Goal: Find specific page/section: Find specific page/section

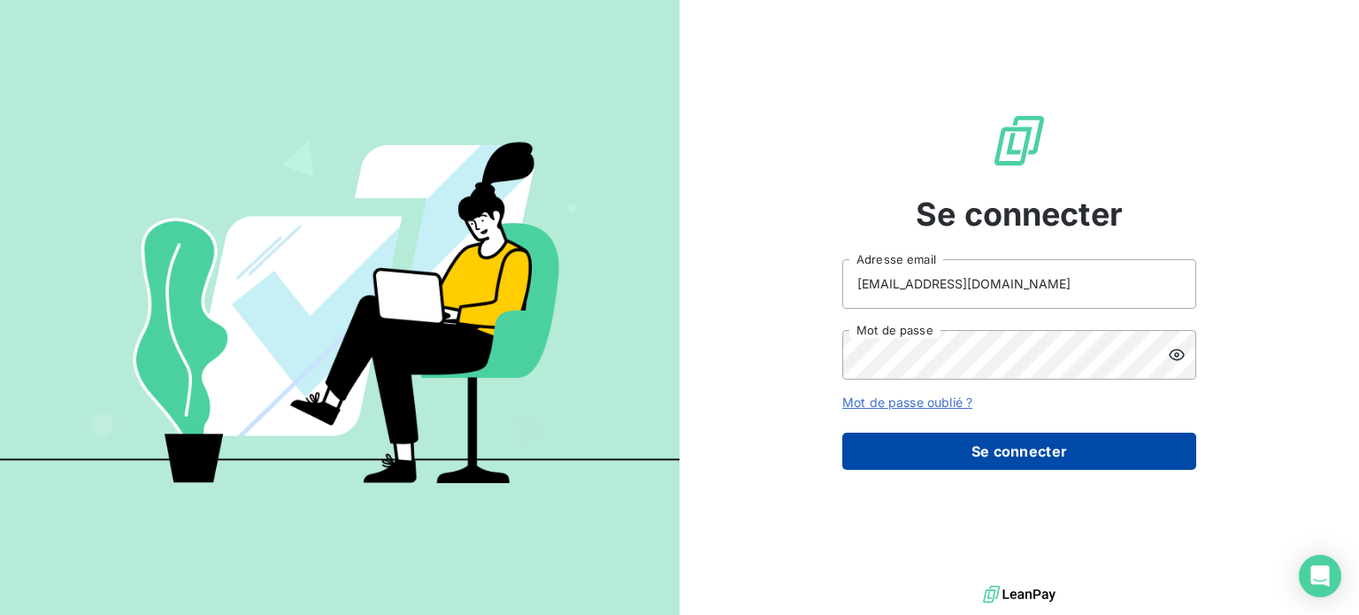
click at [1002, 457] on button "Se connecter" at bounding box center [1019, 451] width 354 height 37
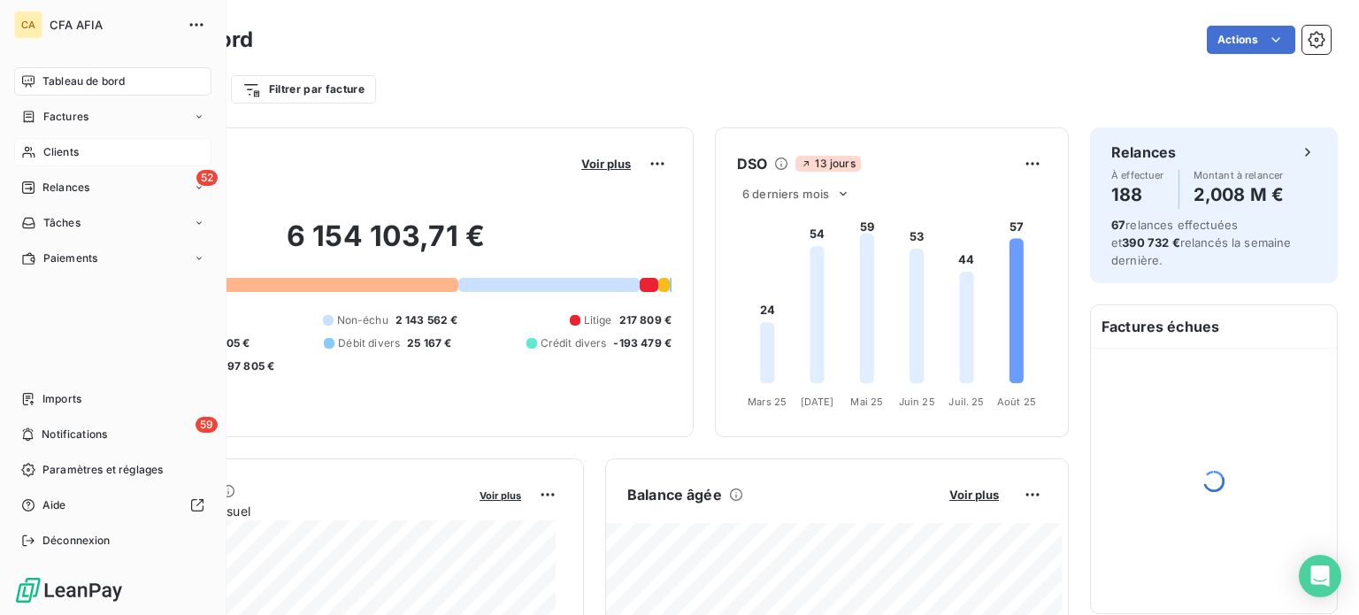
click at [68, 151] on span "Clients" at bounding box center [60, 152] width 35 height 16
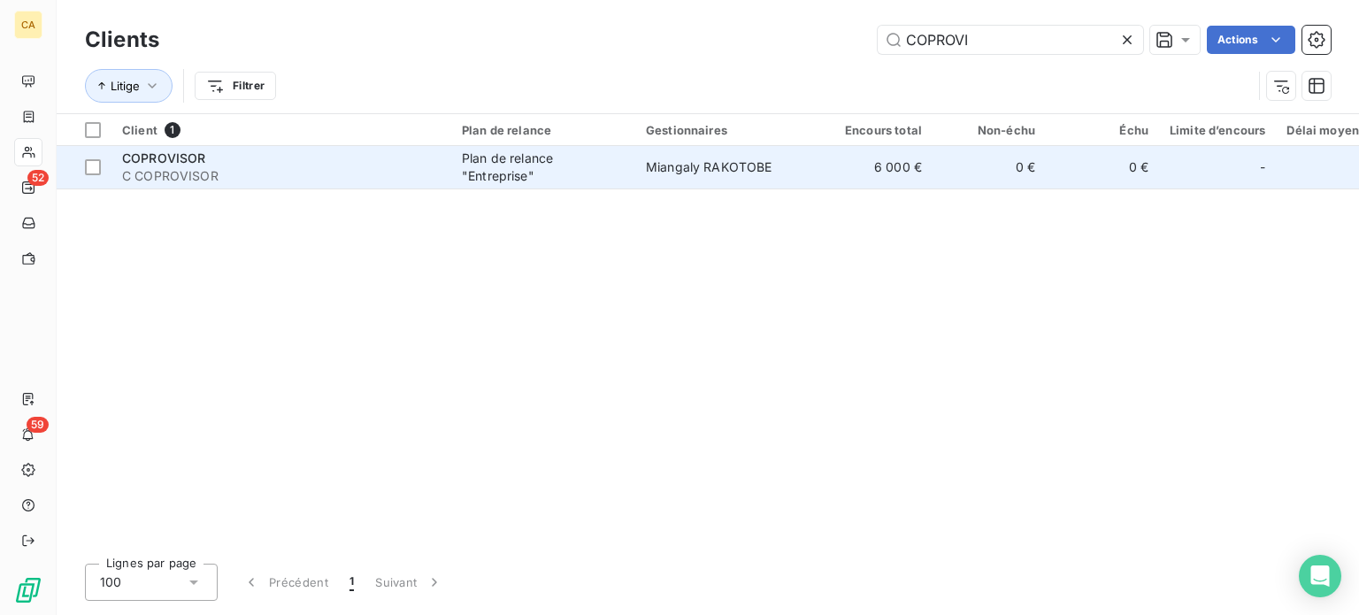
type input "COPROVI"
click at [699, 165] on span "Miangaly RAKOTOBE" at bounding box center [709, 166] width 127 height 15
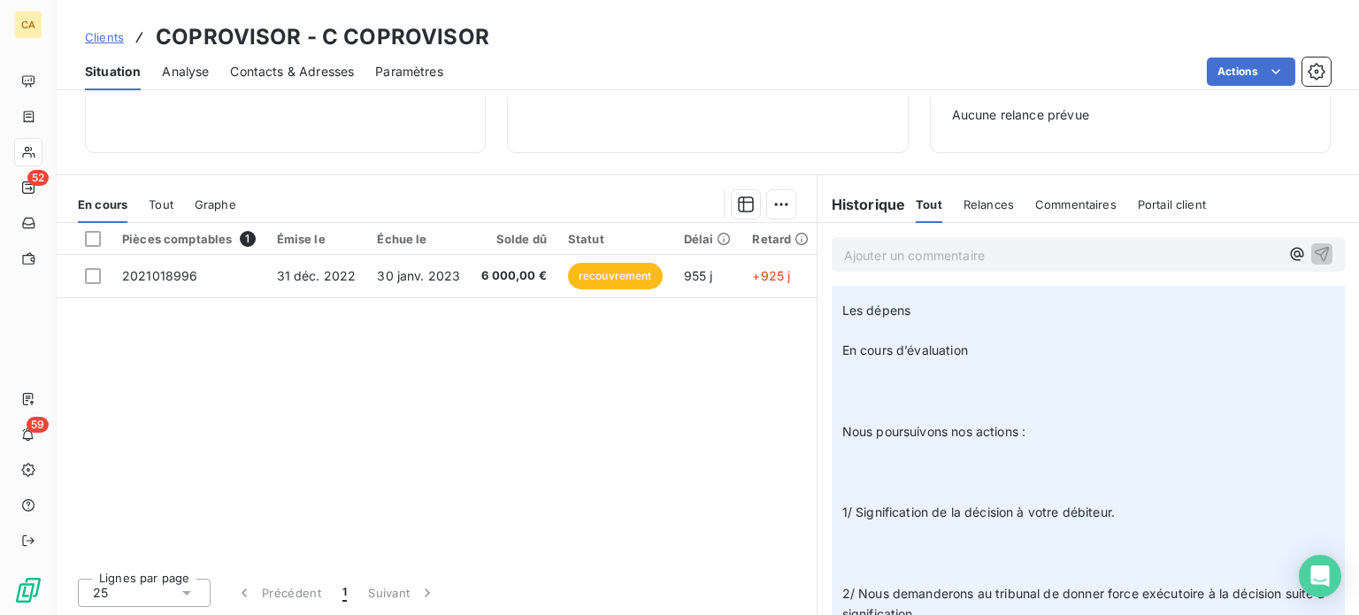
scroll to position [2389, 0]
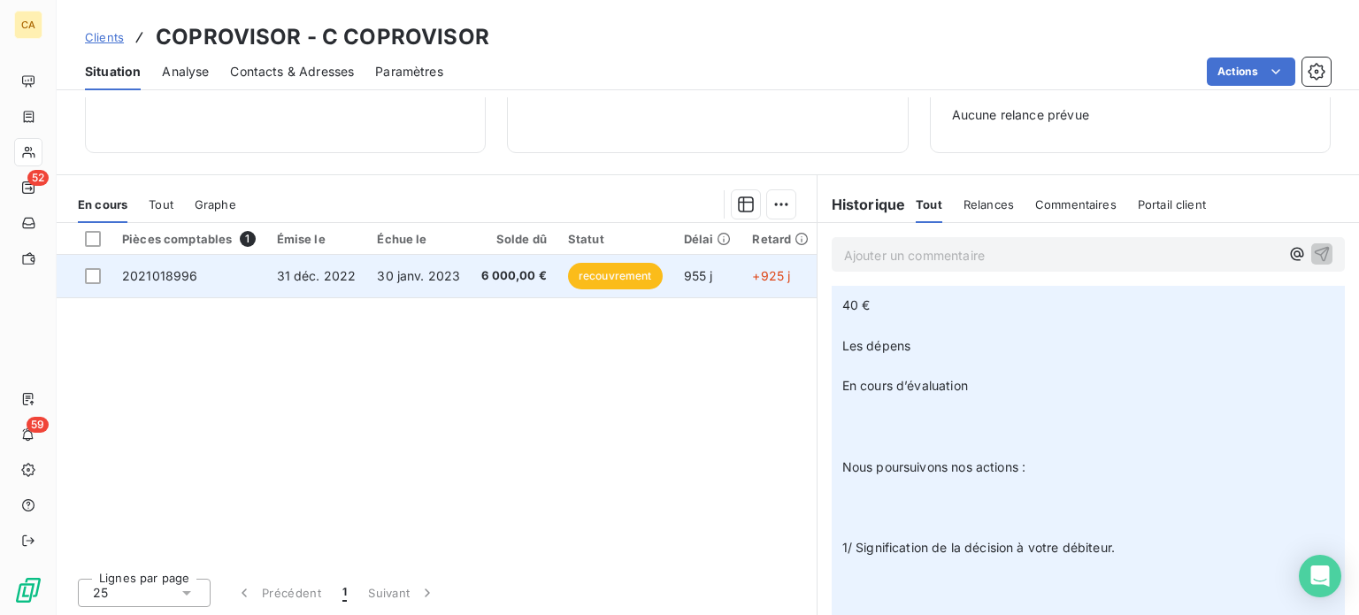
click at [515, 286] on td "6 000,00 €" at bounding box center [514, 276] width 87 height 42
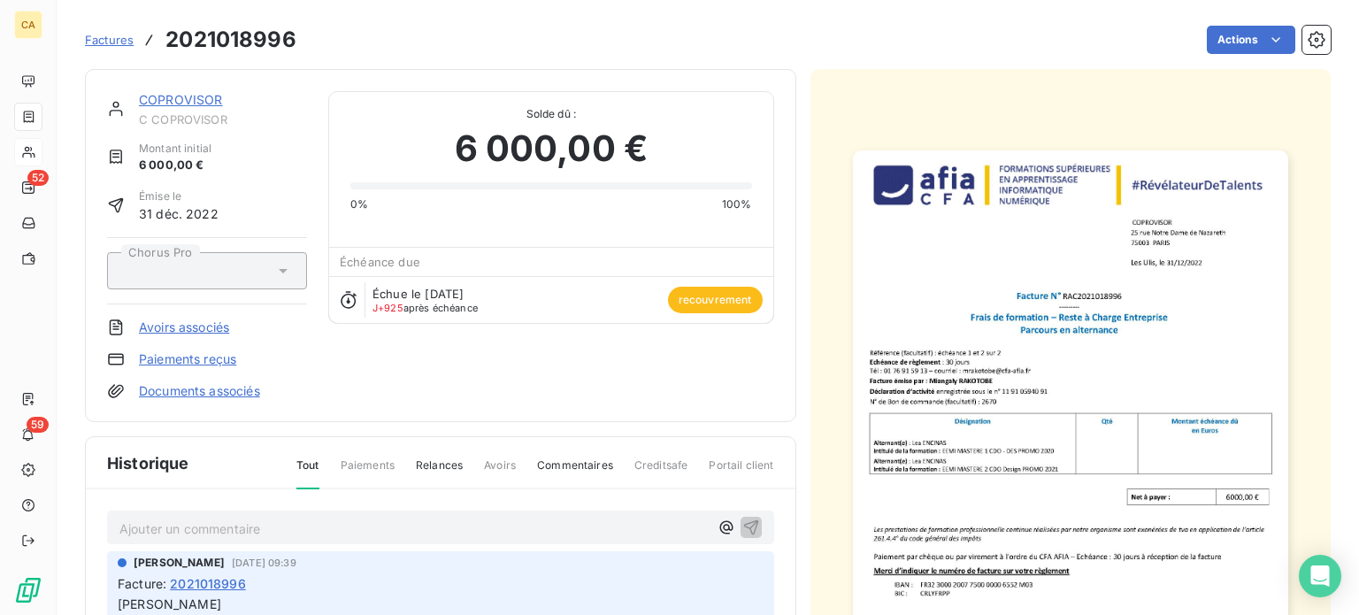
click at [954, 430] on img "button" at bounding box center [1070, 457] width 435 height 615
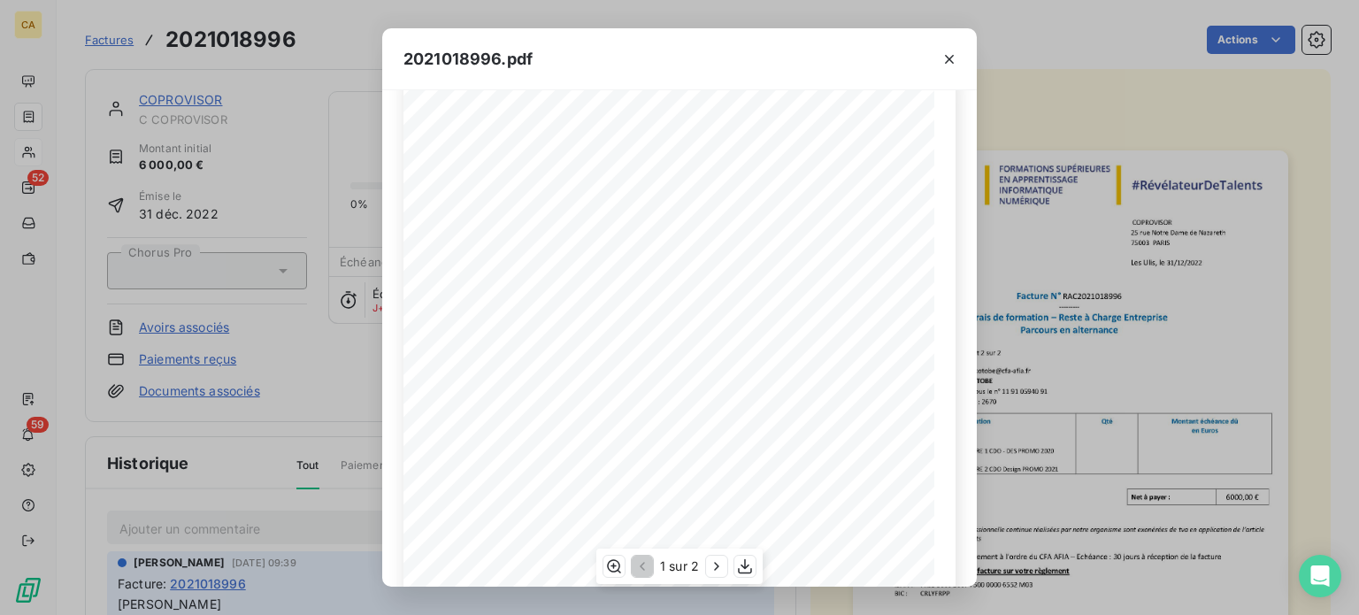
scroll to position [30, 0]
click at [368, 249] on div "2021018996.pdf Dans ce document, l’emploi du masculin pour désigner des personn…" at bounding box center [679, 307] width 1359 height 615
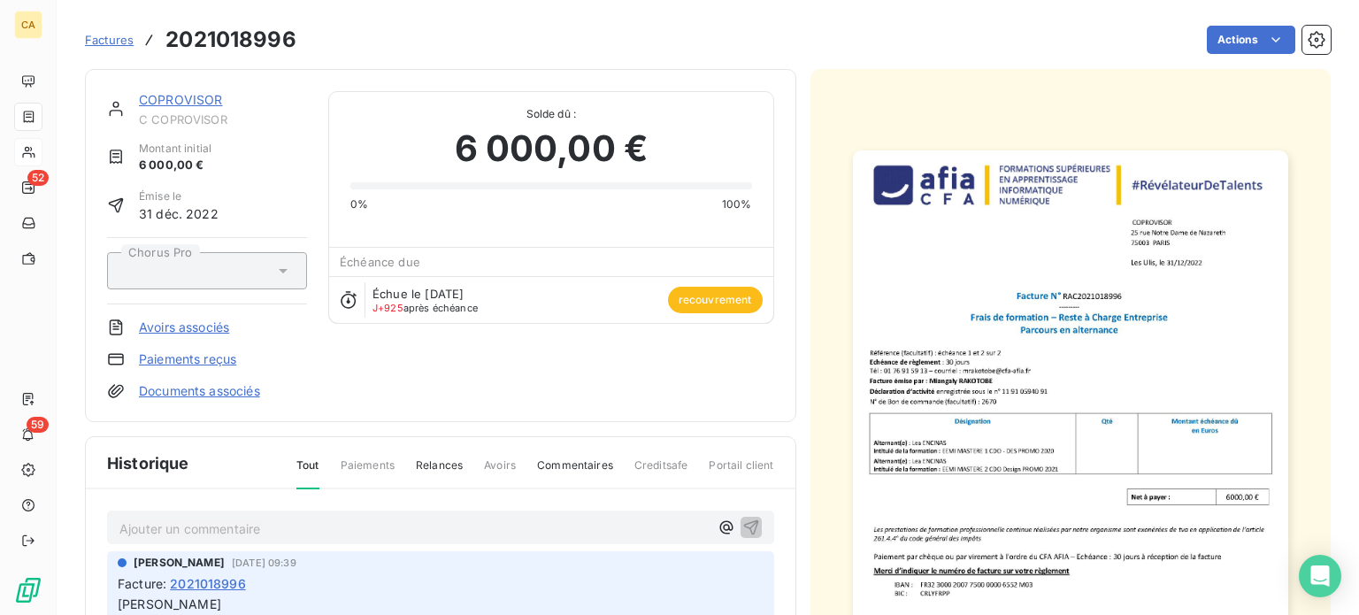
click at [1052, 352] on img "button" at bounding box center [1070, 457] width 435 height 615
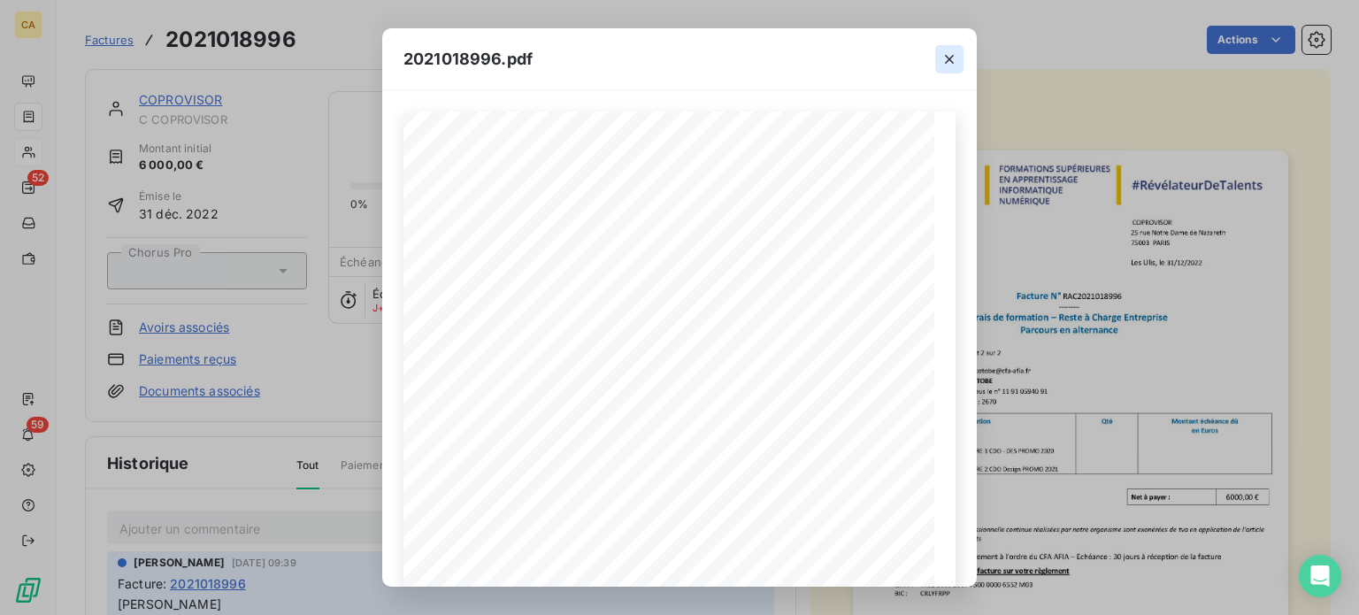
click at [950, 61] on icon "button" at bounding box center [950, 59] width 18 height 18
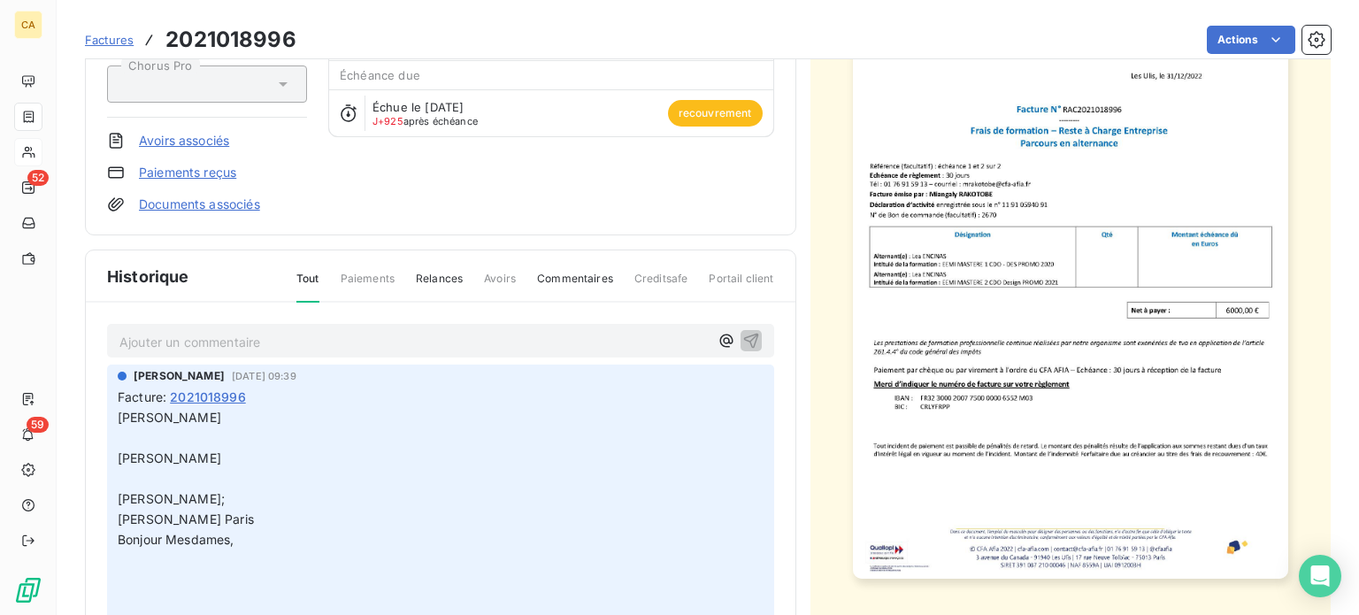
scroll to position [0, 0]
